Goal: Information Seeking & Learning: Learn about a topic

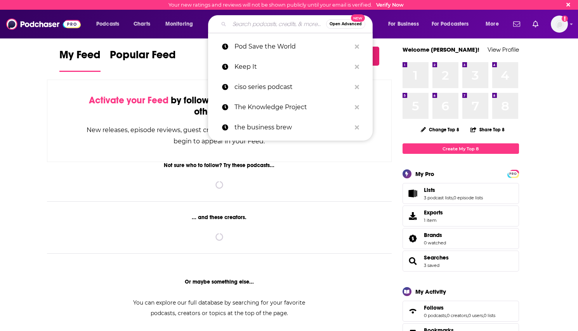
click at [260, 23] on input "Search podcasts, credits, & more..." at bounding box center [277, 24] width 97 height 12
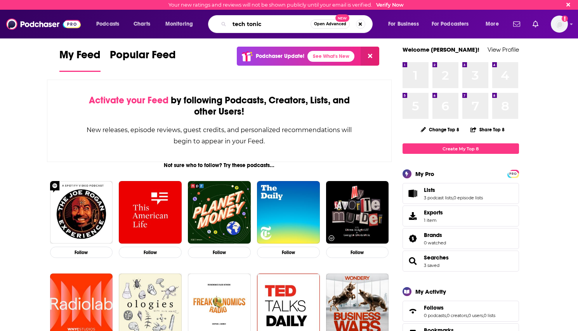
type input "tech tonic"
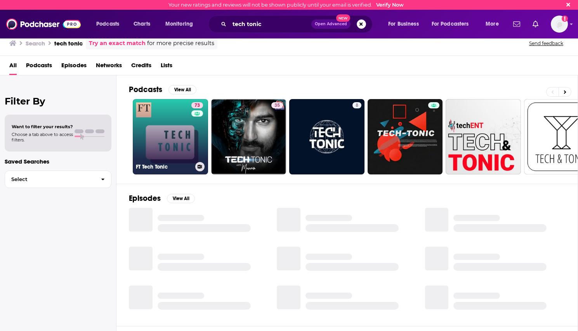
click at [172, 139] on link "73 FT Tech Tonic" at bounding box center [170, 136] width 75 height 75
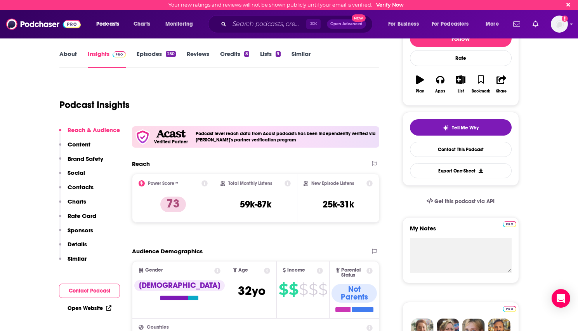
scroll to position [97, 0]
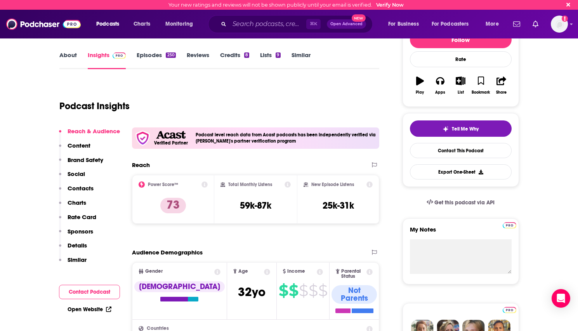
click at [82, 144] on p "Content" at bounding box center [79, 145] width 23 height 7
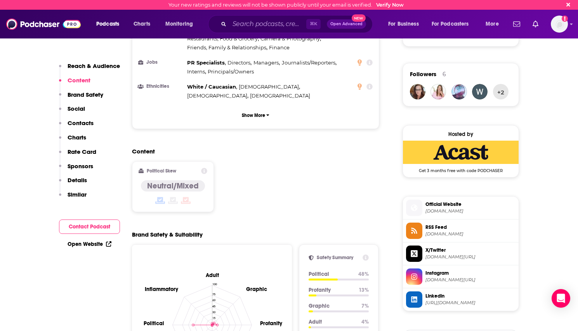
scroll to position [537, 0]
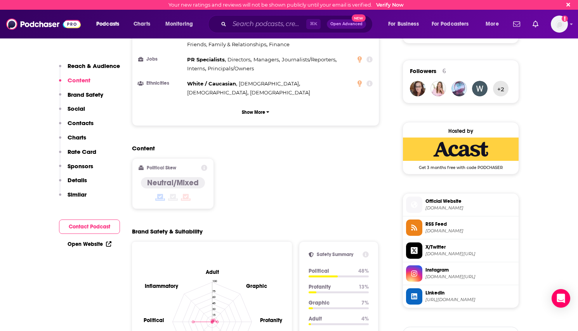
click at [78, 182] on p "Details" at bounding box center [77, 179] width 19 height 7
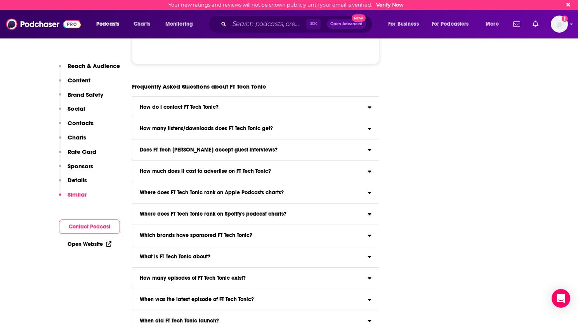
scroll to position [4501, 0]
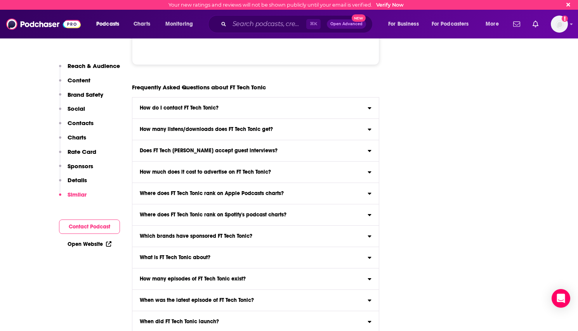
click at [195, 255] on h3 "What is FT Tech Tonic about?" at bounding box center [175, 257] width 71 height 5
click at [0, 0] on input "What is FT Tech Tonic about? Here is the podcast description for FT Tech Tonic …" at bounding box center [0, 0] width 0 height 0
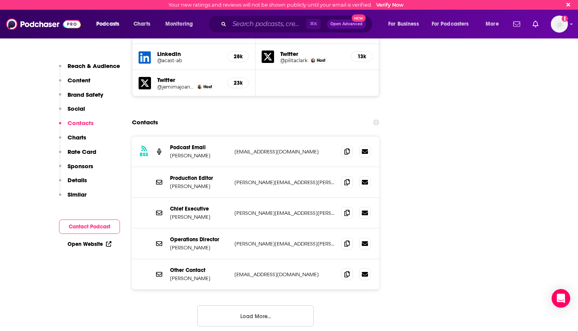
scroll to position [989, 0]
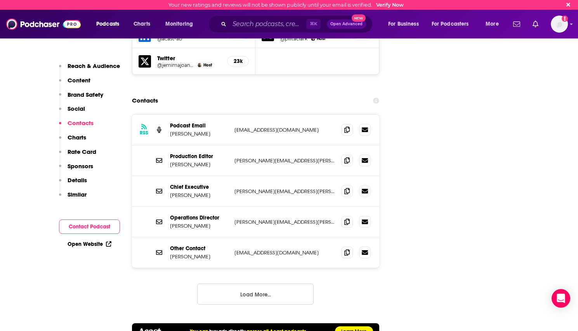
click at [95, 244] on link "Open Website" at bounding box center [90, 244] width 44 height 7
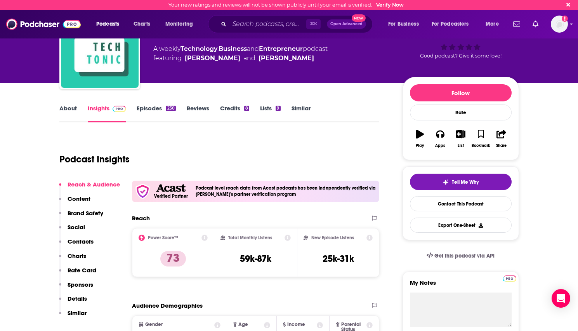
scroll to position [30, 0]
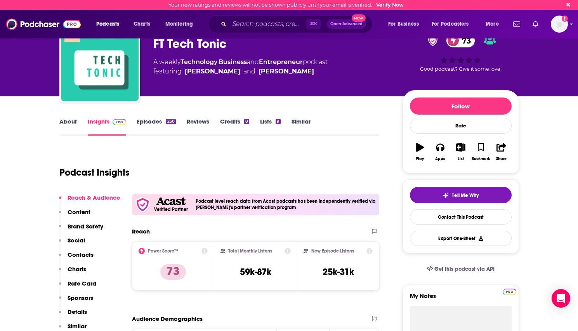
click at [294, 122] on link "Similar" at bounding box center [300, 127] width 19 height 18
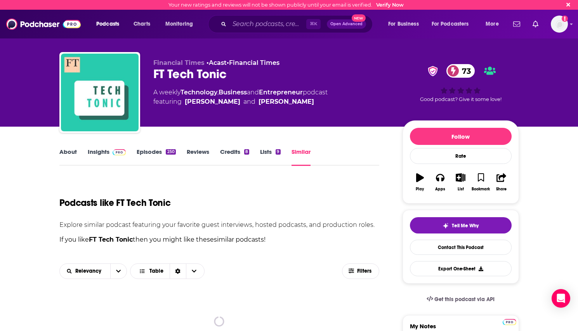
click at [101, 155] on link "Insights" at bounding box center [107, 157] width 38 height 18
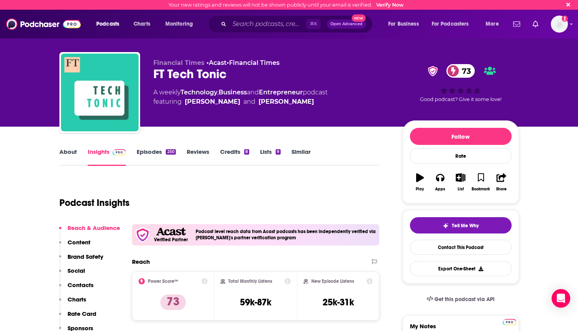
click at [65, 147] on div "About Insights Episodes 250 Reviews Credits 8 Lists 9 Similar" at bounding box center [219, 156] width 320 height 19
click at [75, 151] on link "About" at bounding box center [67, 157] width 17 height 18
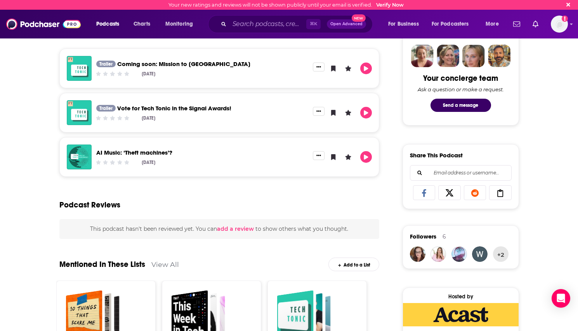
scroll to position [393, 0]
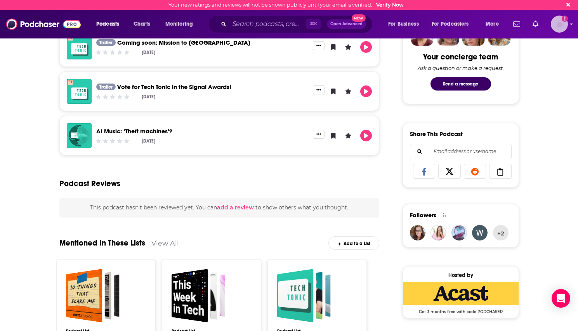
click at [557, 26] on img "Logged in as charlottestone" at bounding box center [559, 24] width 17 height 17
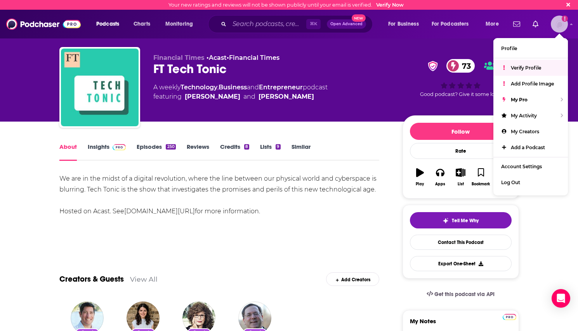
scroll to position [0, 0]
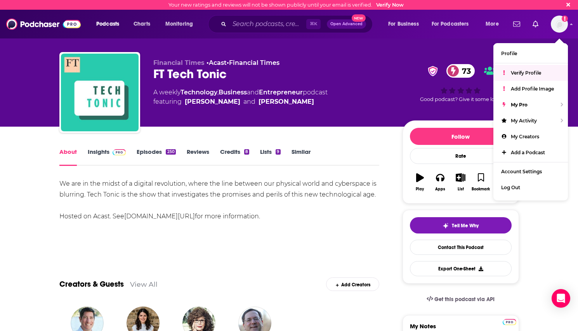
click at [141, 150] on link "Episodes 250" at bounding box center [156, 157] width 39 height 18
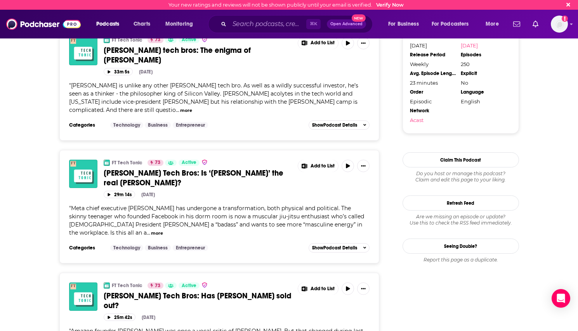
scroll to position [874, 0]
